Goal: Navigation & Orientation: Find specific page/section

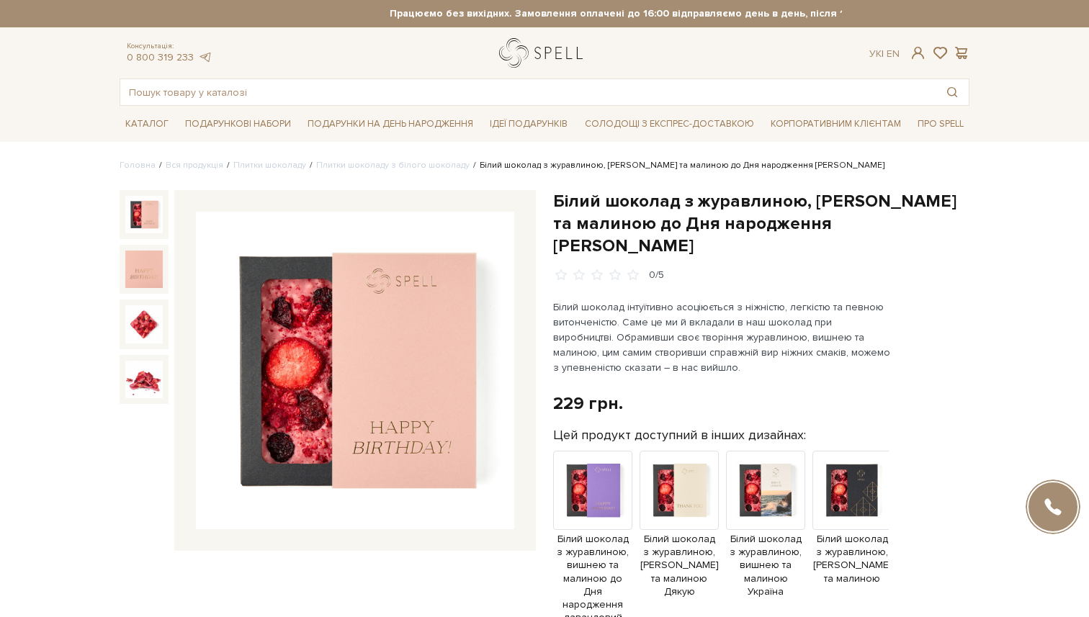
click at [516, 59] on link "logo" at bounding box center [544, 53] width 90 height 30
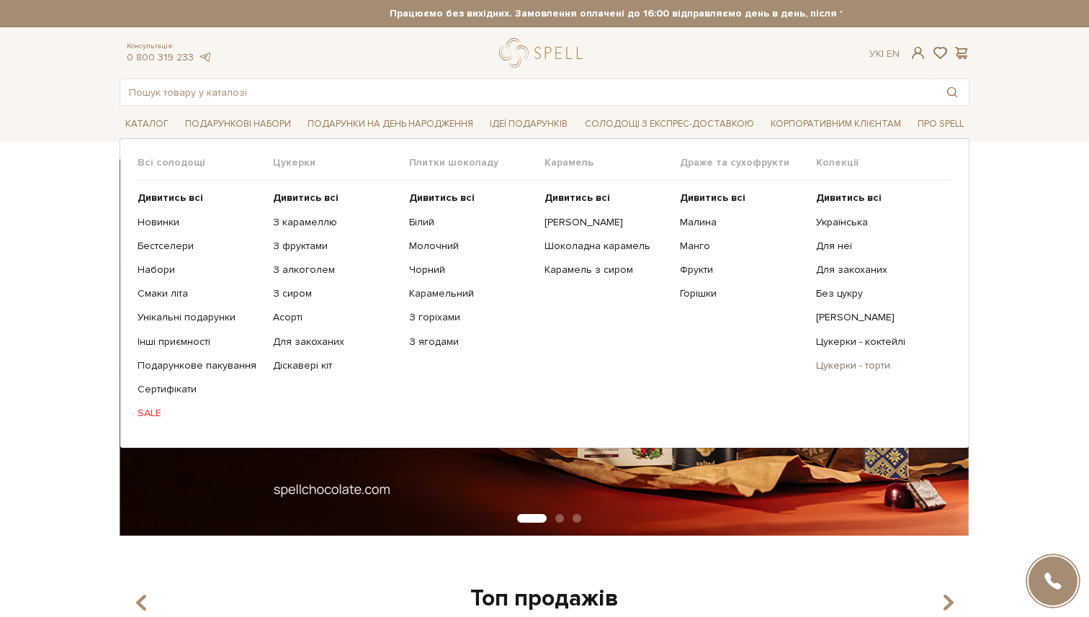
click at [823, 365] on link "Цукерки - торти" at bounding box center [878, 365] width 125 height 13
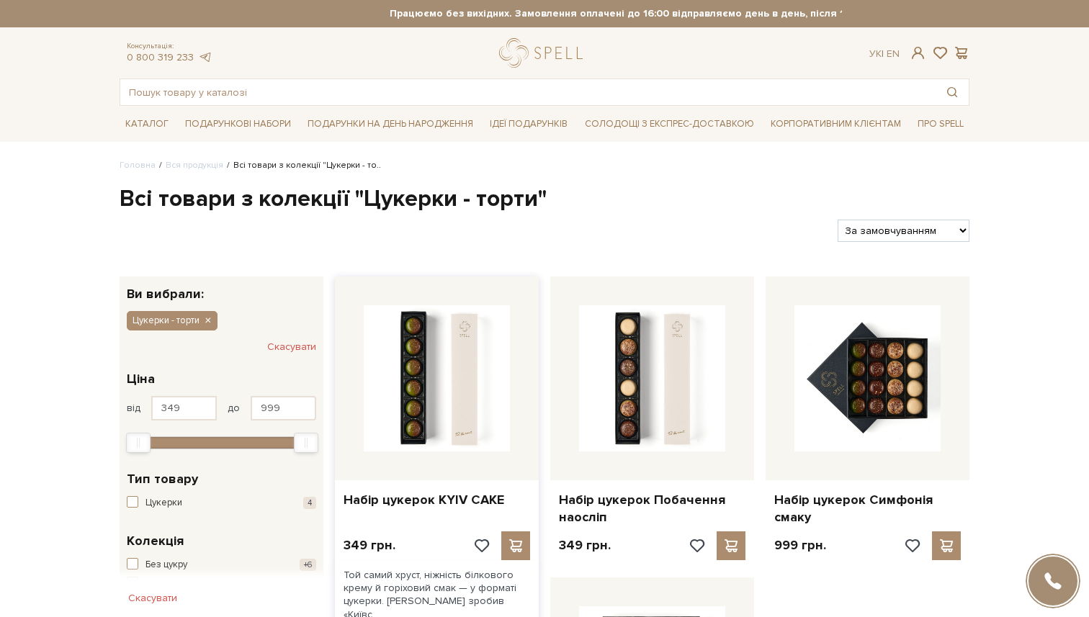
scroll to position [9, 0]
